Goal: Find contact information: Find contact information

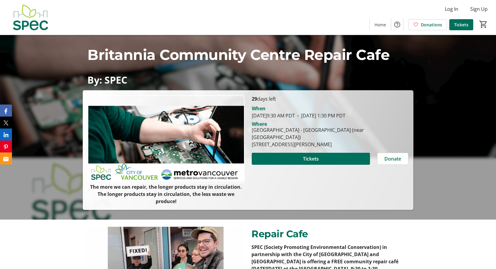
scroll to position [60, 0]
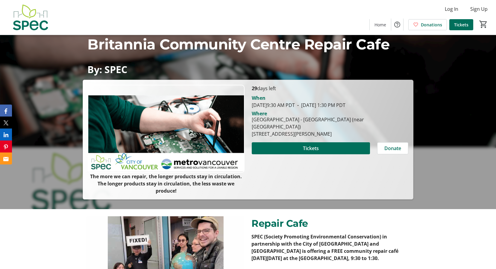
click at [37, 16] on img at bounding box center [30, 17] width 53 height 30
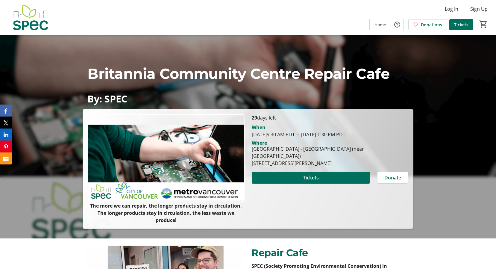
scroll to position [0, 0]
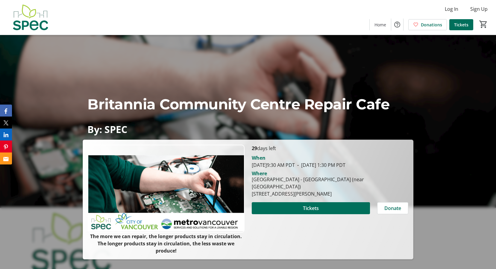
click at [29, 22] on img at bounding box center [30, 17] width 53 height 30
click at [379, 23] on span "Home" at bounding box center [381, 25] width 12 height 6
click at [378, 27] on span "Home" at bounding box center [381, 25] width 12 height 6
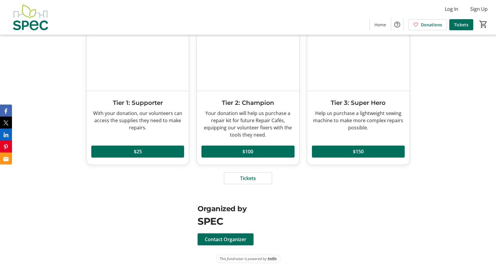
scroll to position [780, 0]
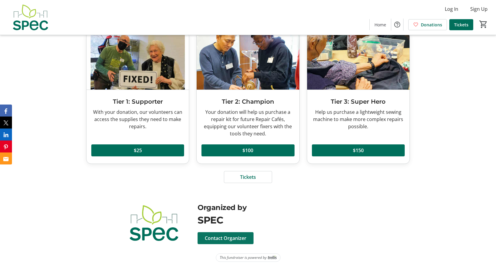
click at [242, 241] on span "Contact Organizer" at bounding box center [226, 237] width 42 height 7
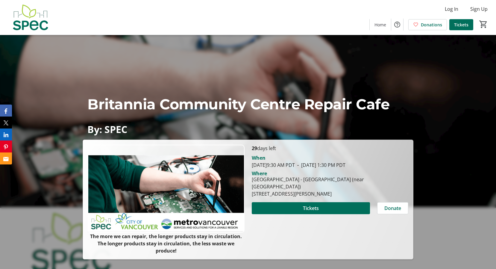
drag, startPoint x: 252, startPoint y: 196, endPoint x: 359, endPoint y: 193, distance: 107.5
click at [359, 193] on div "[STREET_ADDRESS][PERSON_NAME]" at bounding box center [330, 193] width 157 height 7
copy div "[STREET_ADDRESS][PERSON_NAME]"
